Goal: Task Accomplishment & Management: Manage account settings

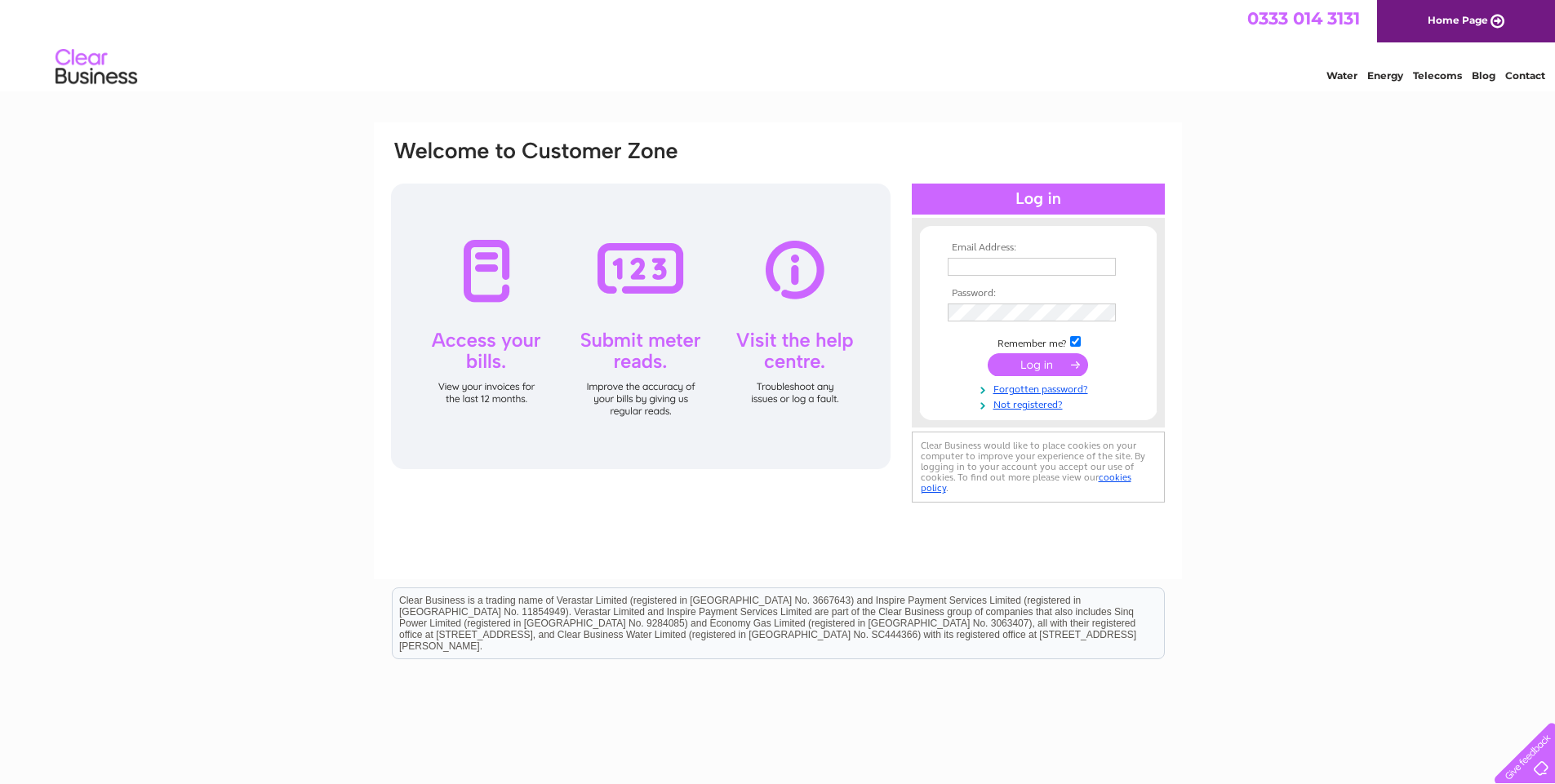
type input "[EMAIL_ADDRESS][DOMAIN_NAME]"
click at [1065, 363] on input "submit" at bounding box center [1038, 365] width 100 height 23
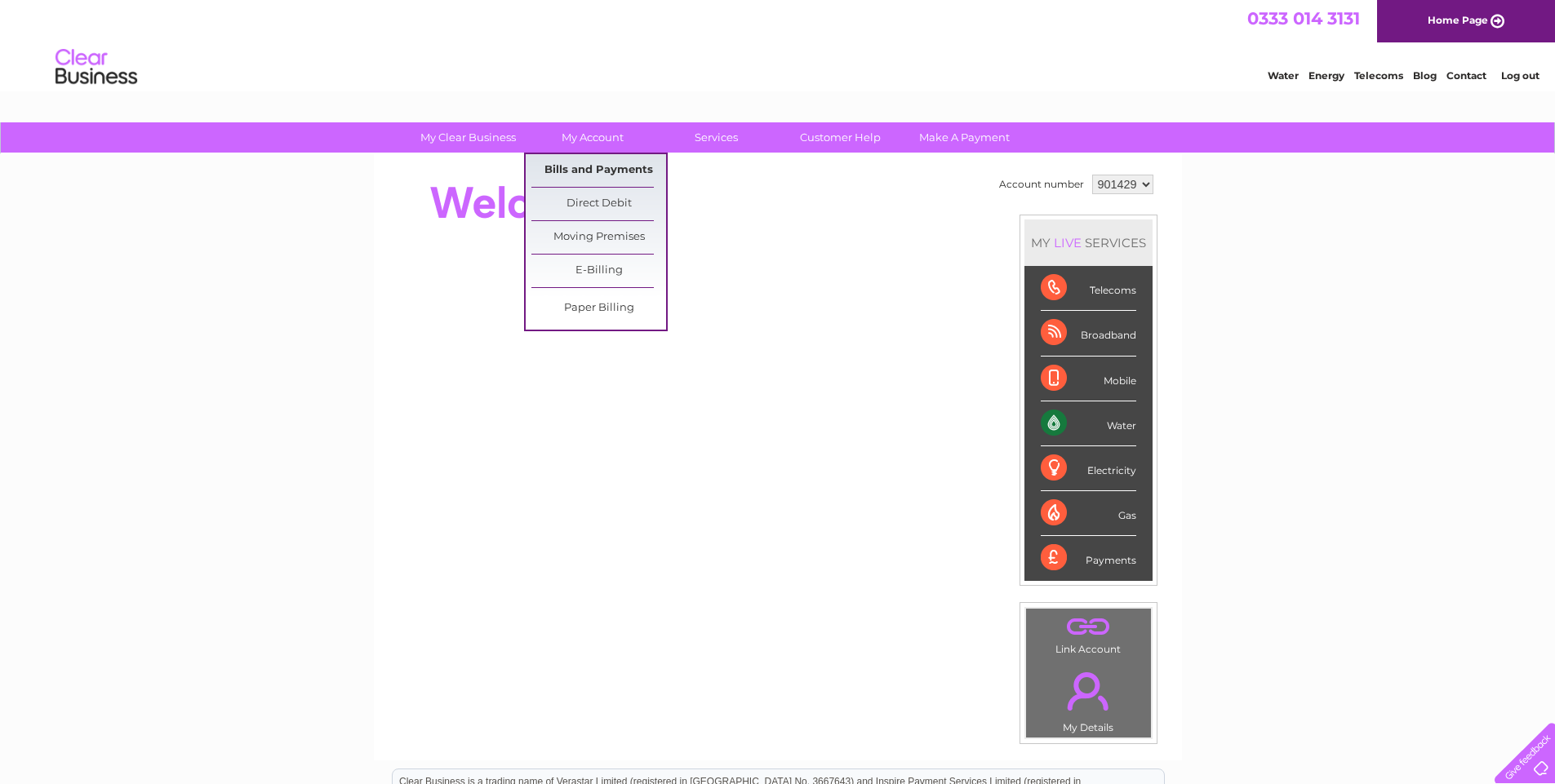
click at [588, 163] on link "Bills and Payments" at bounding box center [599, 170] width 134 height 32
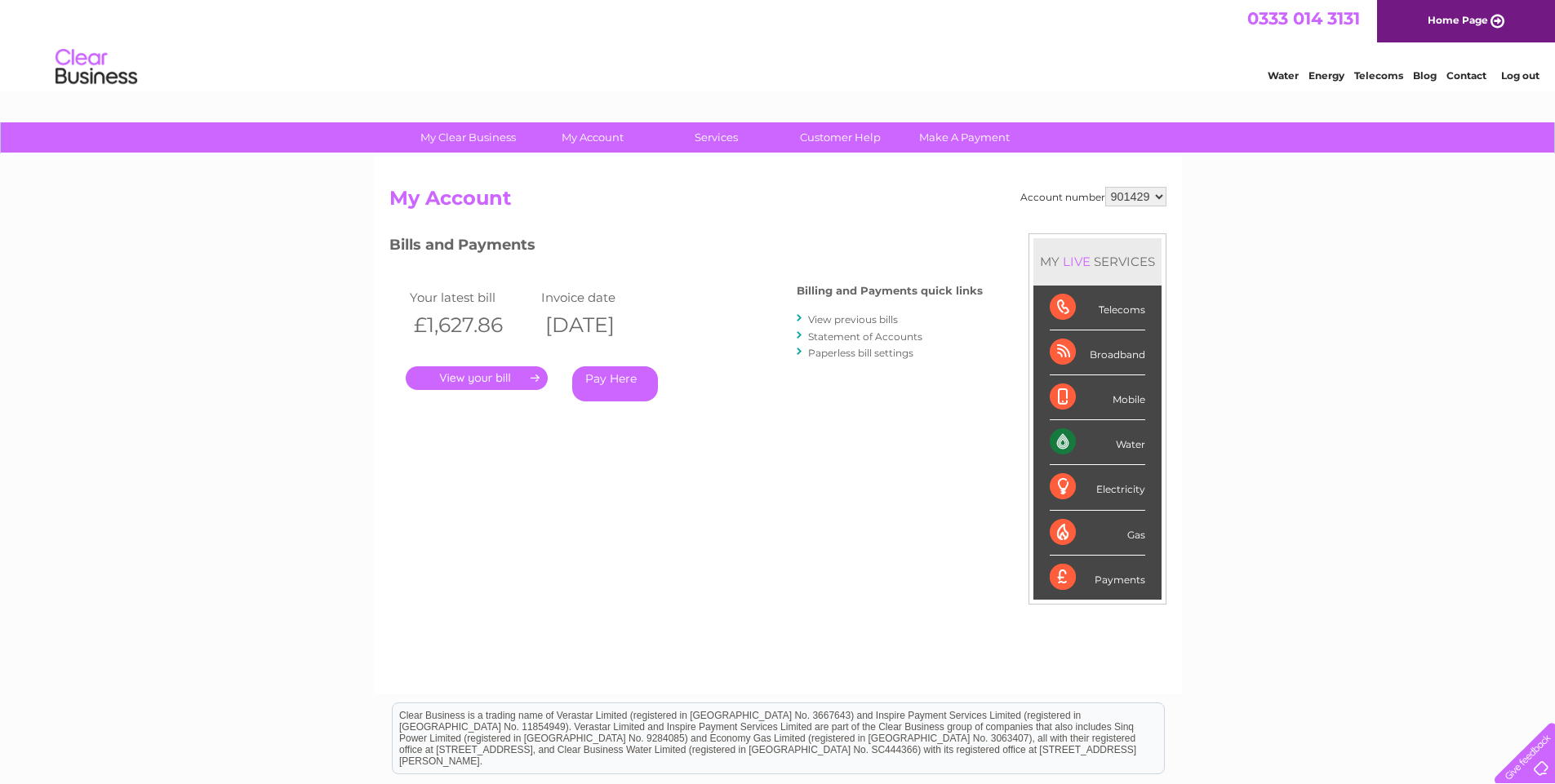
click at [490, 377] on link "." at bounding box center [476, 378] width 142 height 23
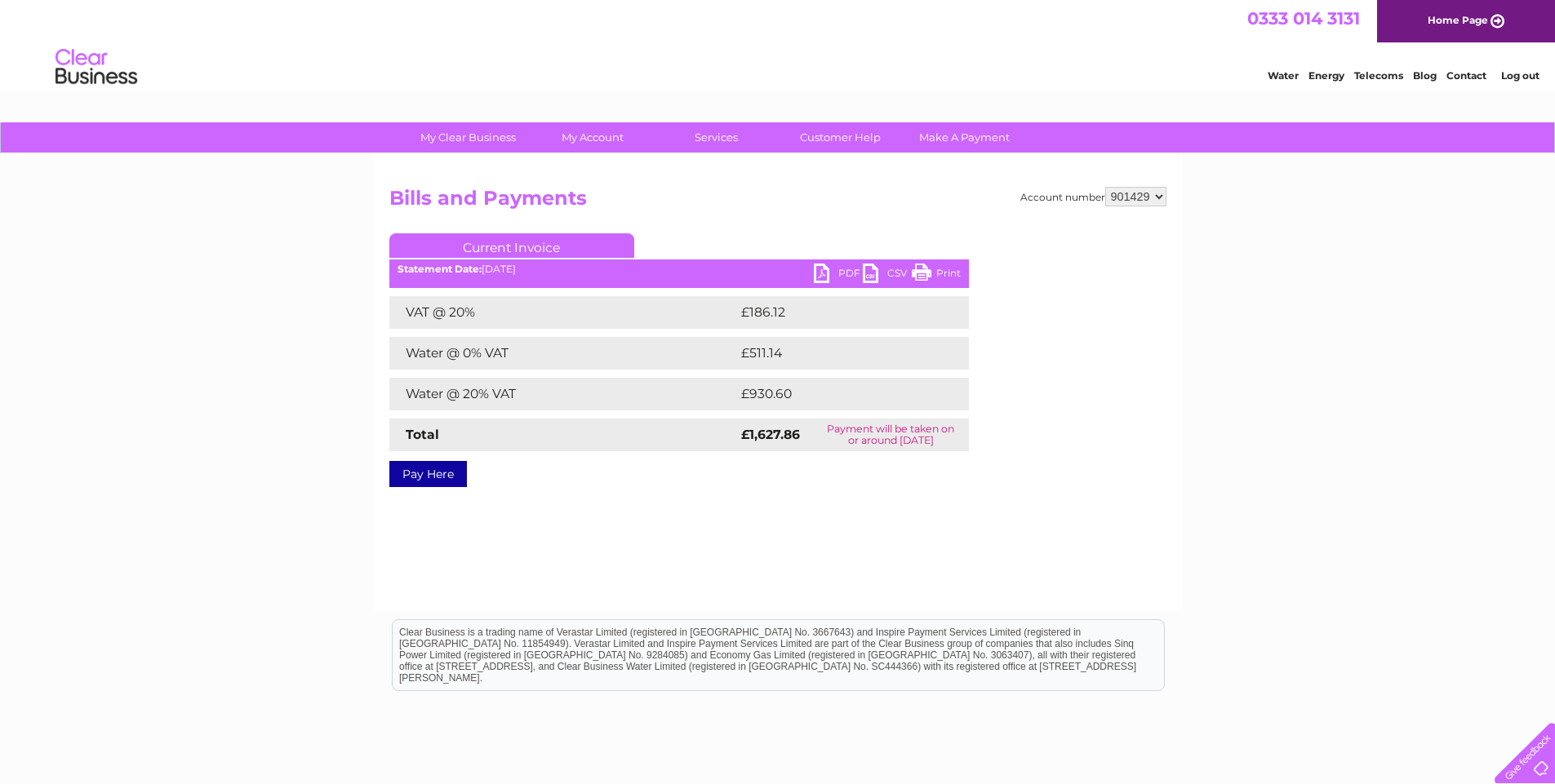
click at [823, 271] on link "PDF" at bounding box center [838, 276] width 49 height 23
